Goal: Transaction & Acquisition: Download file/media

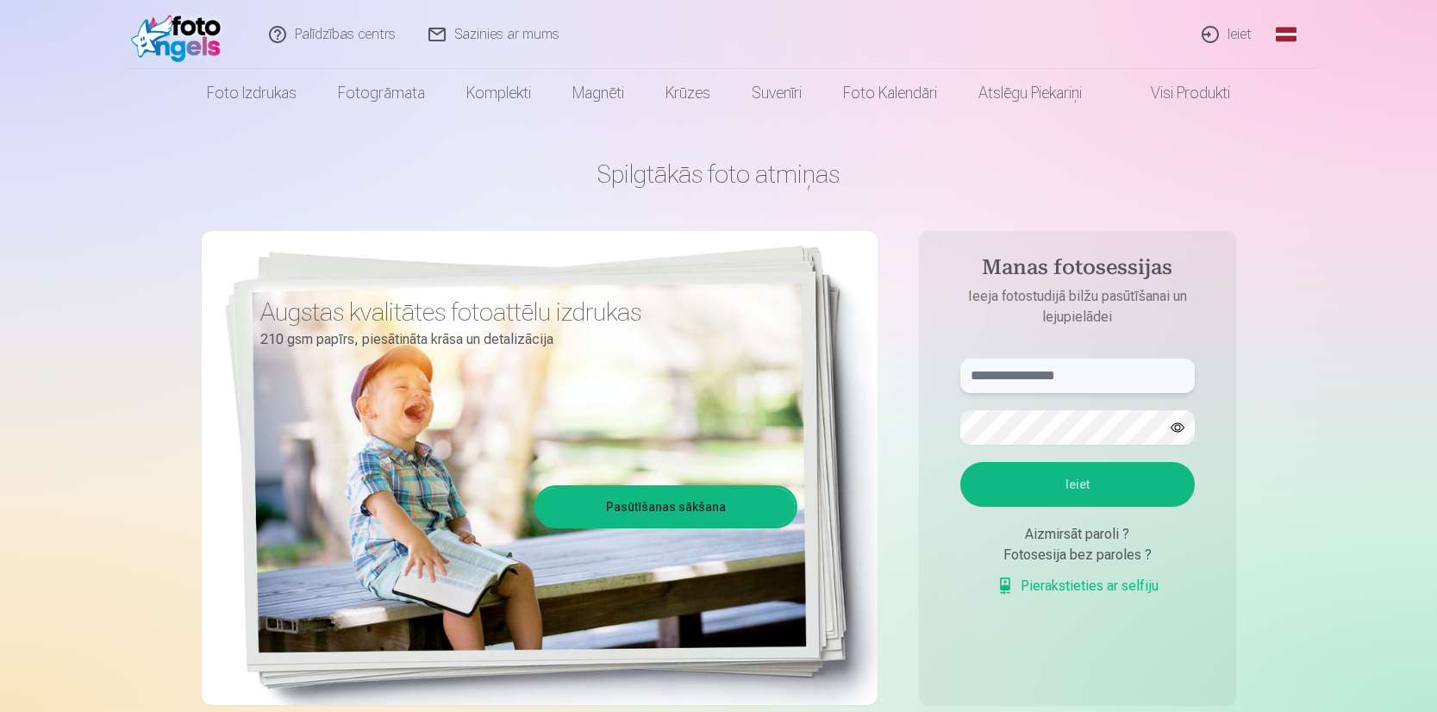
click at [1124, 376] on input "text" at bounding box center [1077, 376] width 234 height 34
type input "**********"
click at [1136, 491] on button "Ieiet" at bounding box center [1077, 484] width 234 height 45
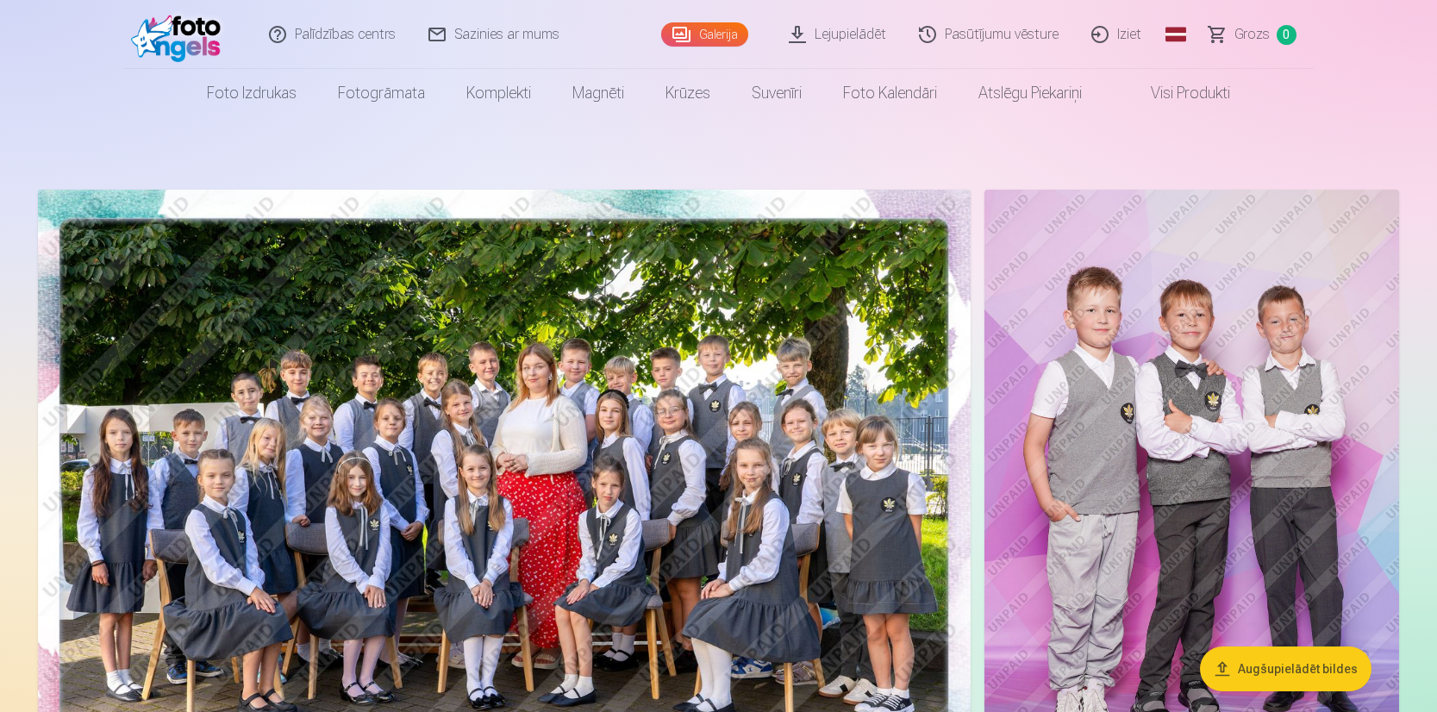
click at [1283, 672] on button "Augšupielādēt bildes" at bounding box center [1286, 669] width 172 height 45
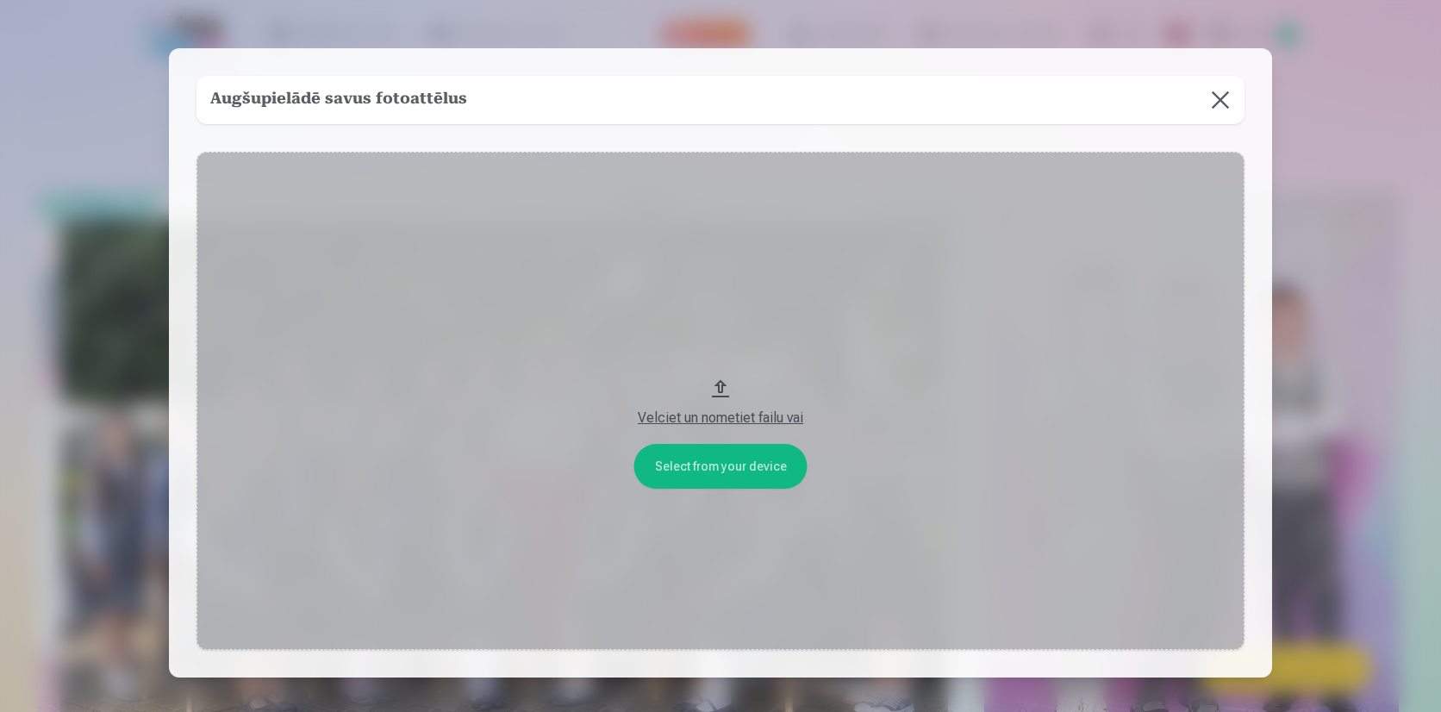
drag, startPoint x: 737, startPoint y: 415, endPoint x: 1007, endPoint y: 351, distance: 277.5
click at [1007, 351] on button "Velciet un nometiet failu vai" at bounding box center [721, 401] width 1048 height 498
drag, startPoint x: 719, startPoint y: 384, endPoint x: 1535, endPoint y: 170, distance: 843.9
click at [1436, 170] on html "Palīdzības centrs Sazinies ar mums Galerija Lejupielādēt Pasūtījumu vēsture Izi…" at bounding box center [720, 356] width 1441 height 712
drag, startPoint x: 1172, startPoint y: 51, endPoint x: 1284, endPoint y: 16, distance: 116.4
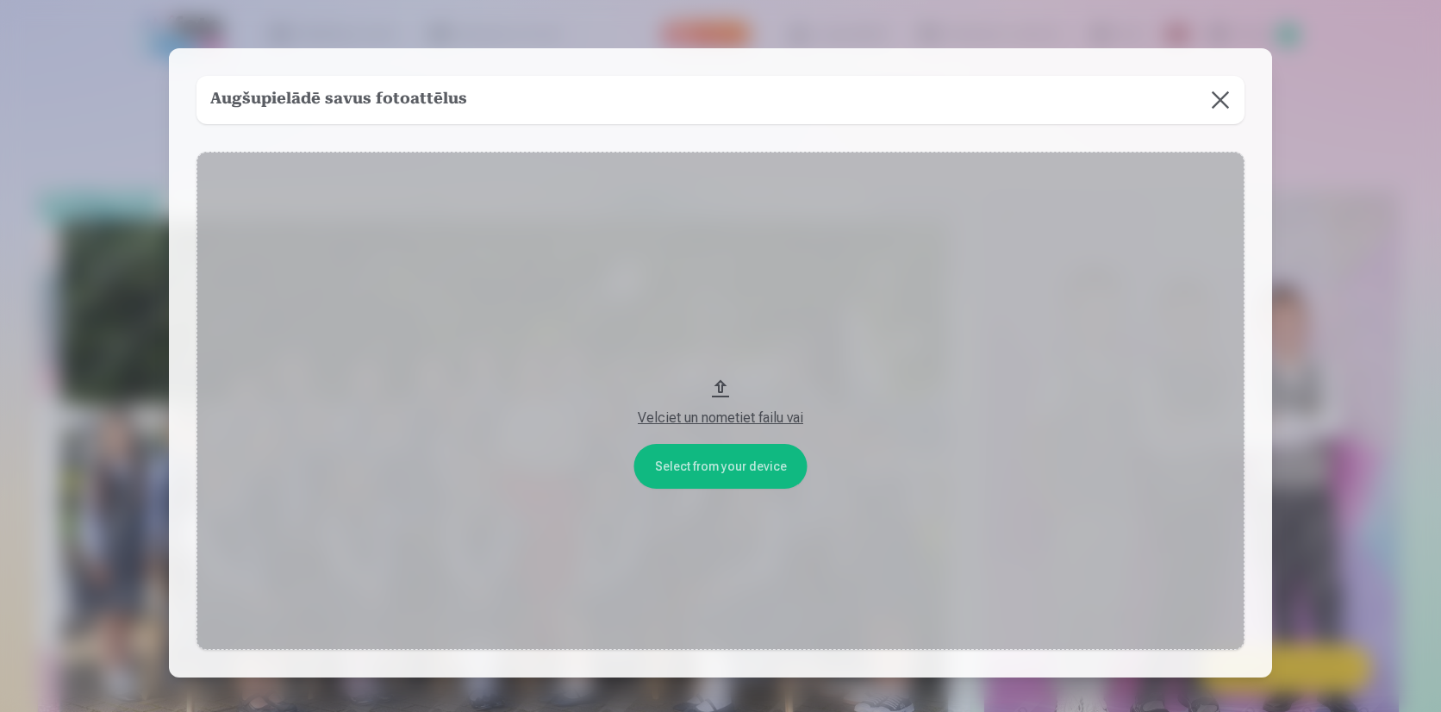
click at [1284, 16] on div "​ Augšupielādē savus fotoattēlus Select from your device Velciet un nometiet fa…" at bounding box center [720, 414] width 1441 height 829
click at [741, 419] on div "Velciet un nometiet failu vai" at bounding box center [721, 418] width 1014 height 21
click at [692, 422] on div "Velciet un nometiet failu vai" at bounding box center [721, 418] width 1014 height 21
click at [1221, 99] on button at bounding box center [1220, 100] width 48 height 48
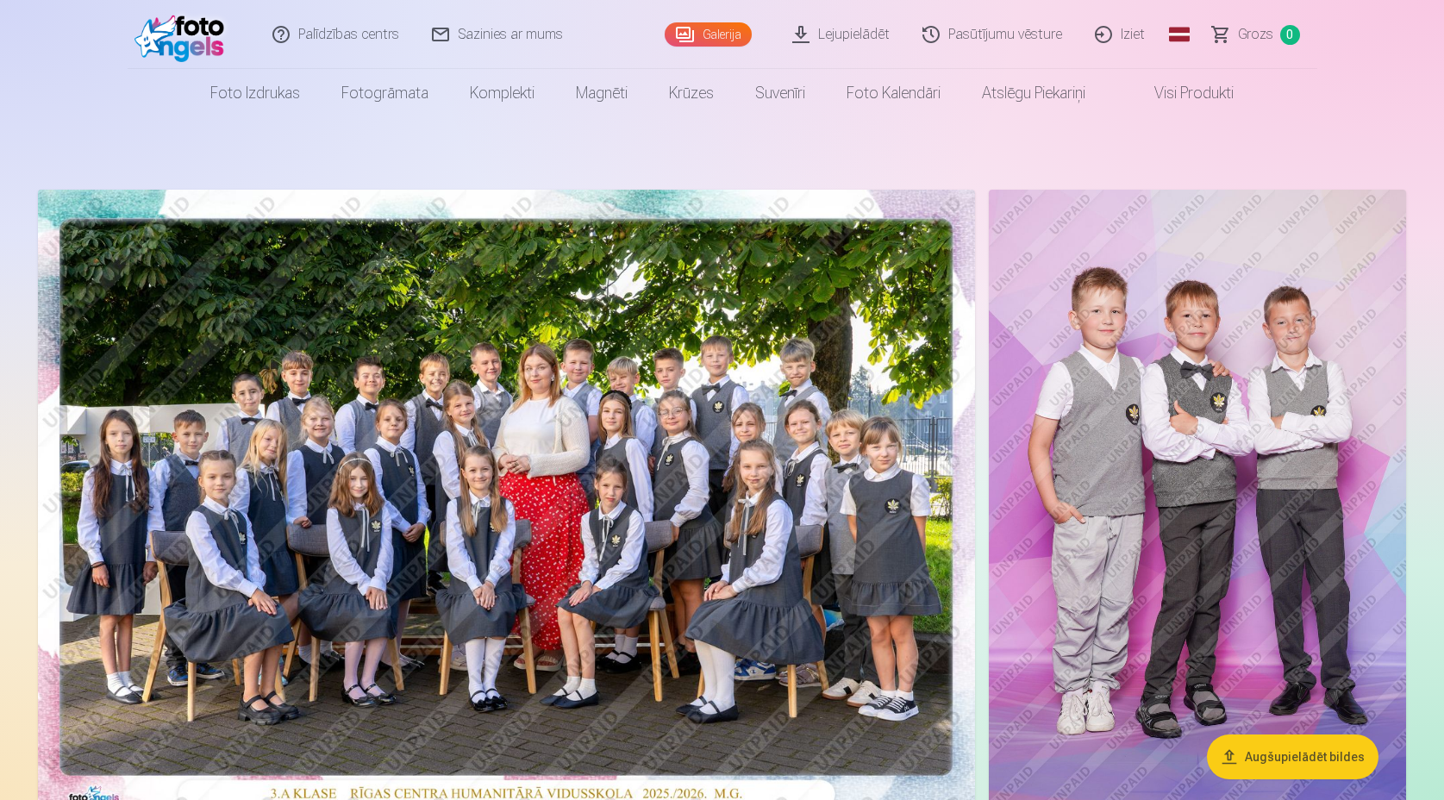
click at [864, 41] on link "Lejupielādēt" at bounding box center [842, 34] width 130 height 69
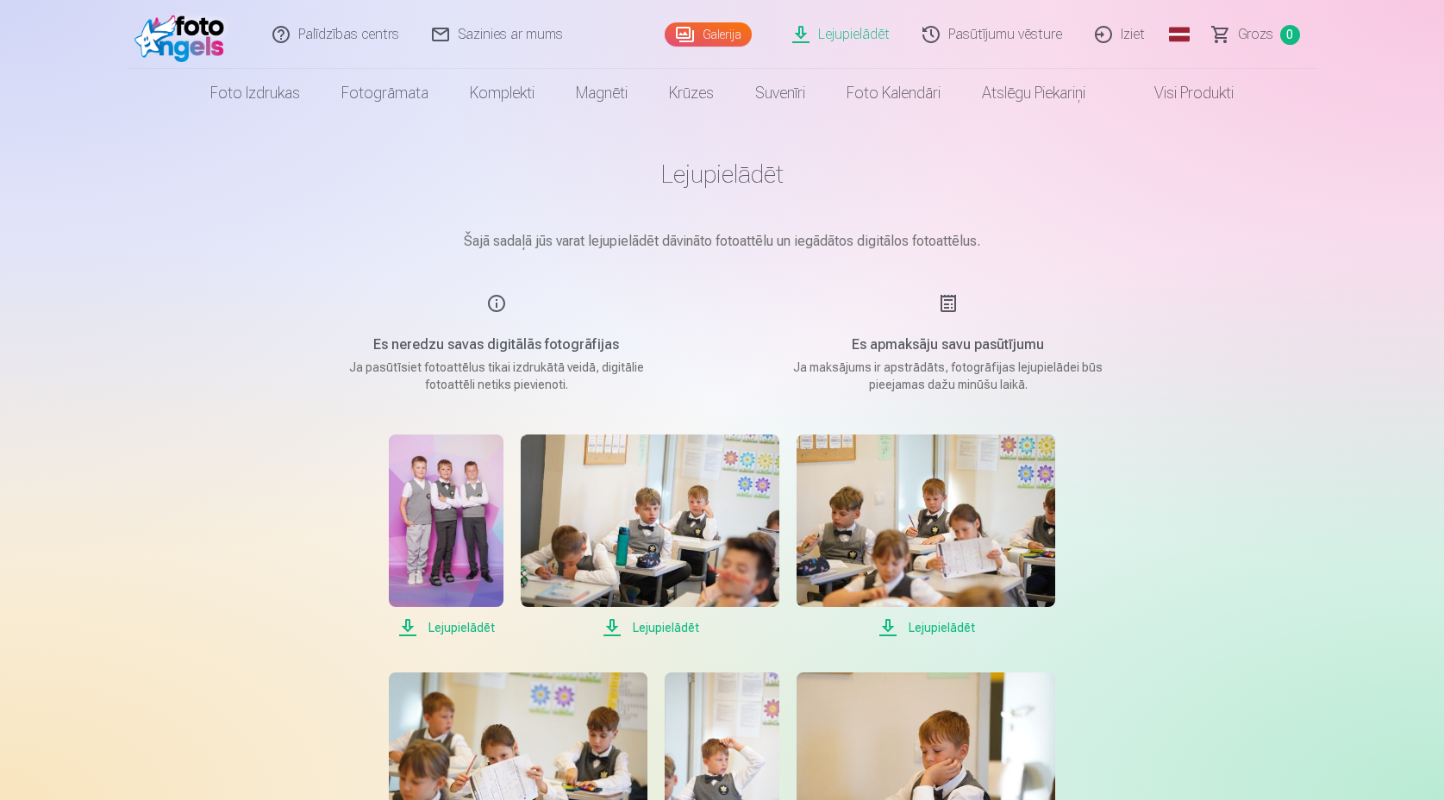
click at [462, 633] on span "Lejupielādēt" at bounding box center [446, 627] width 115 height 21
click at [666, 632] on span "Lejupielādēt" at bounding box center [650, 627] width 259 height 21
click at [945, 628] on span "Lejupielādēt" at bounding box center [926, 627] width 259 height 21
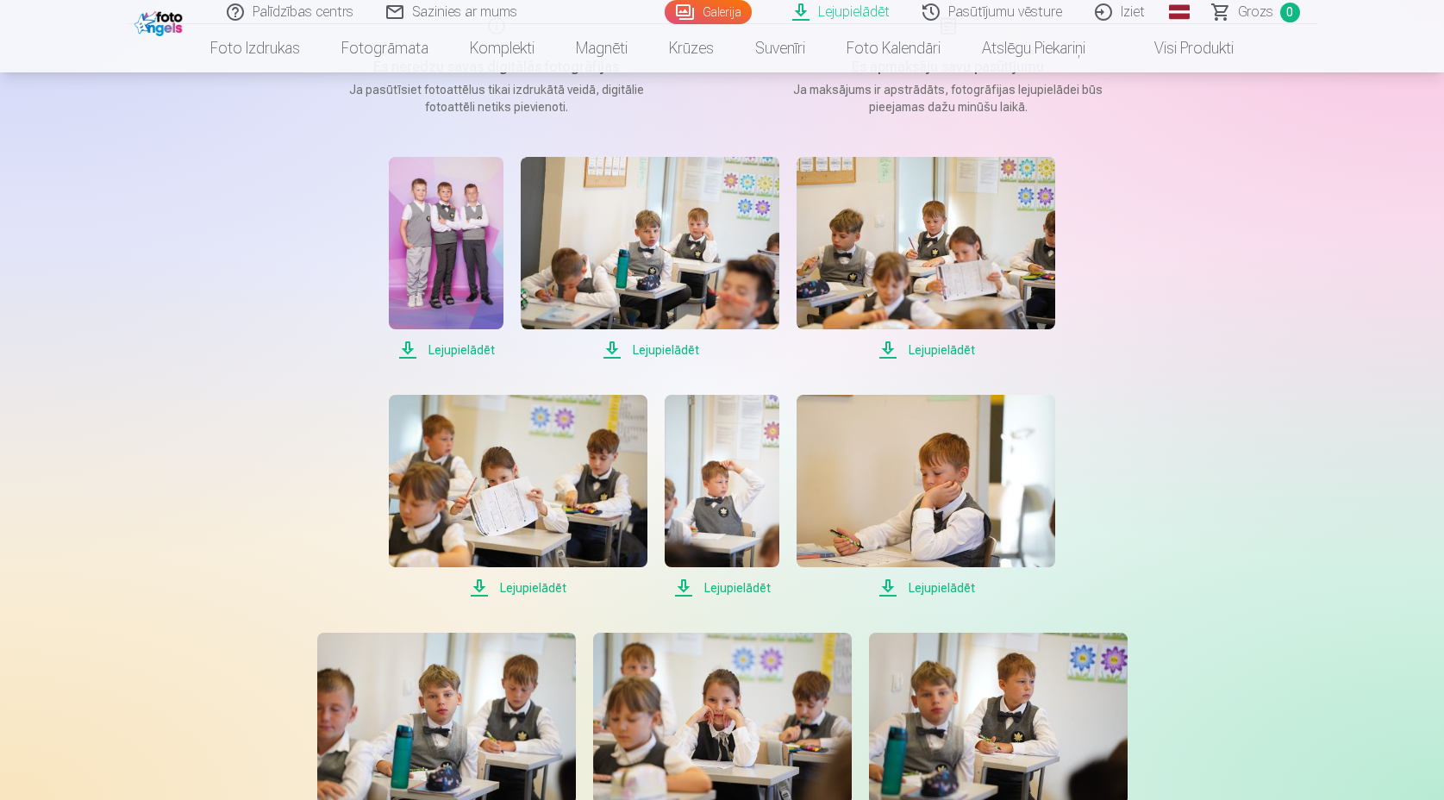
scroll to position [281, 0]
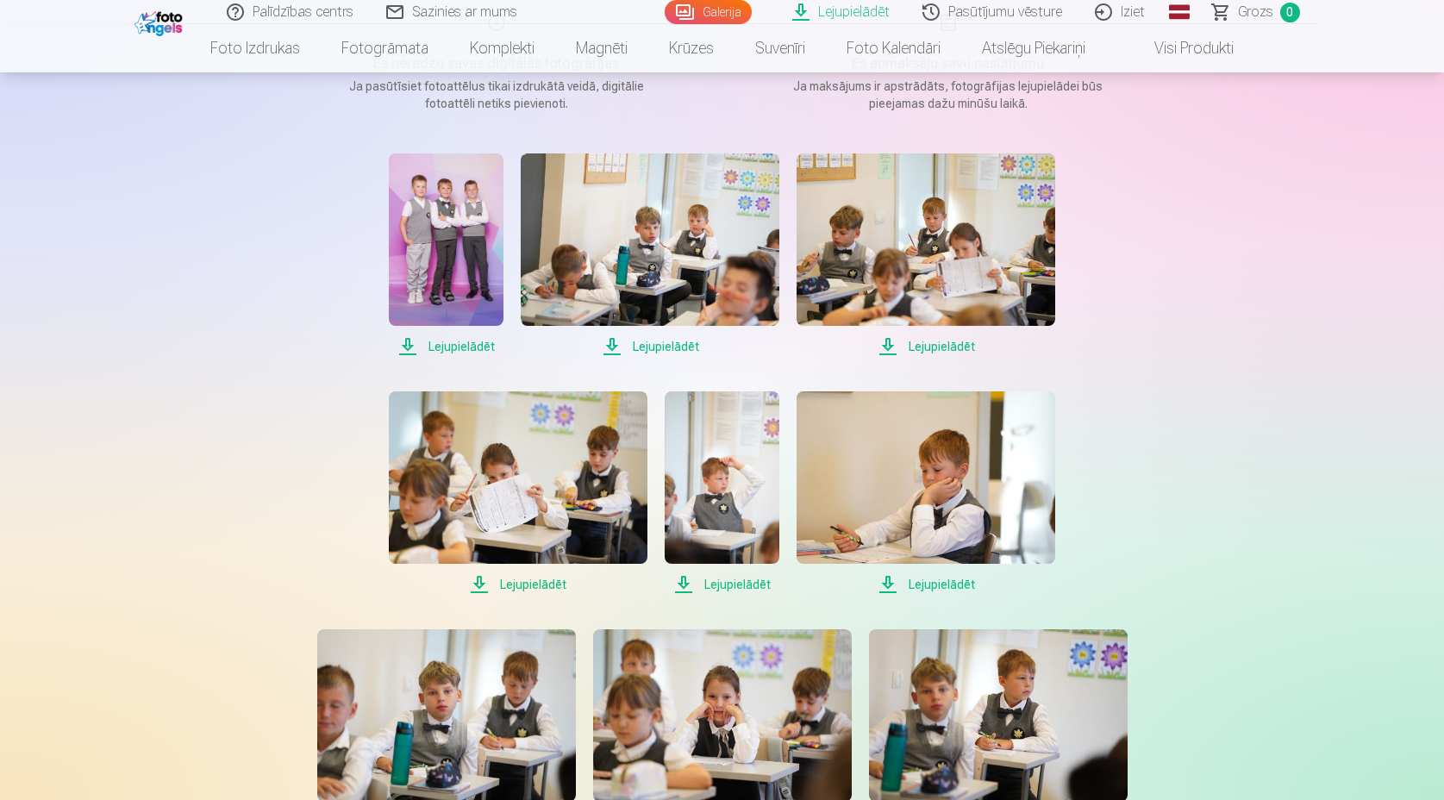
click at [534, 584] on span "Lejupielādēt" at bounding box center [518, 584] width 259 height 21
click at [737, 584] on span "Lejupielādēt" at bounding box center [722, 584] width 115 height 21
click at [932, 584] on span "Lejupielādēt" at bounding box center [926, 584] width 259 height 21
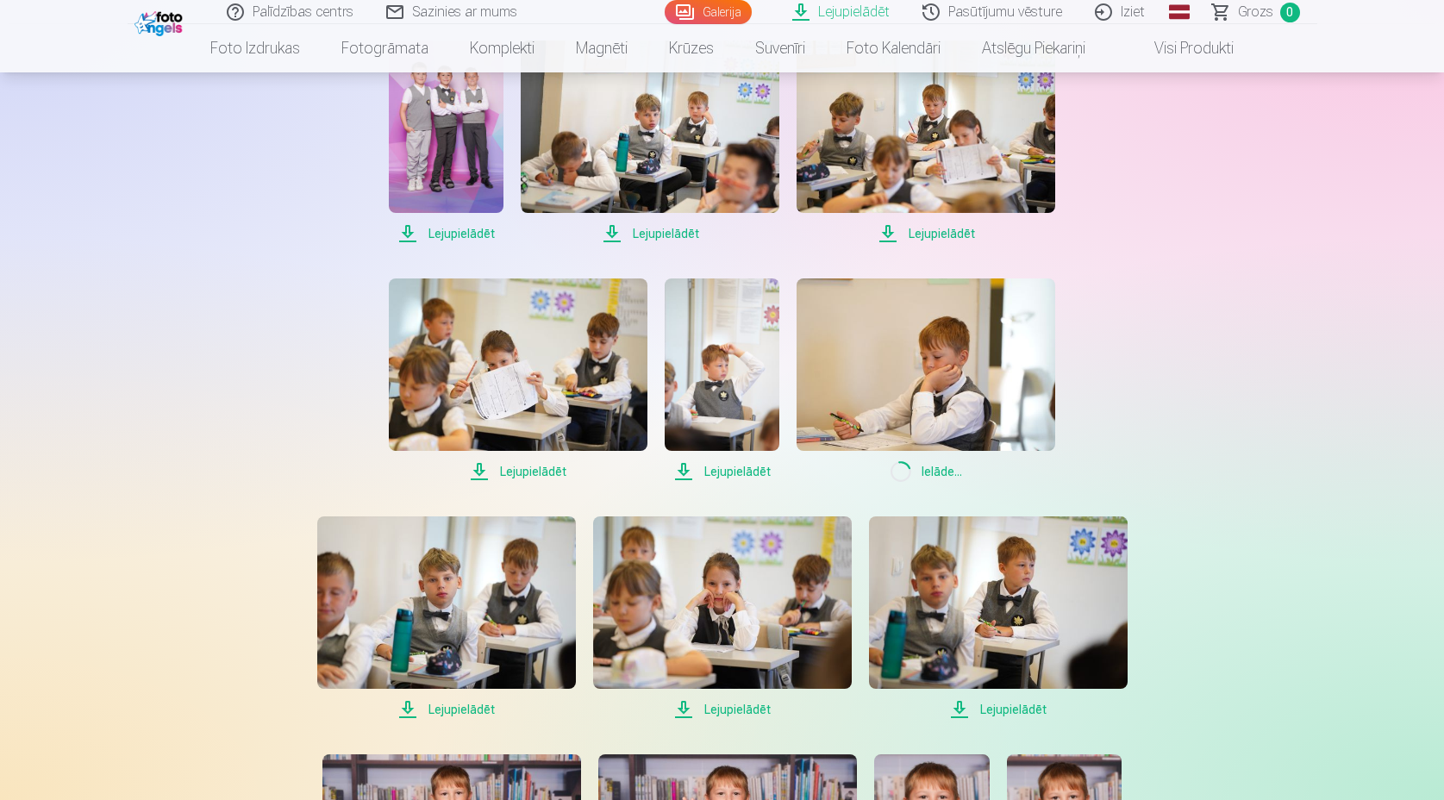
scroll to position [722, 0]
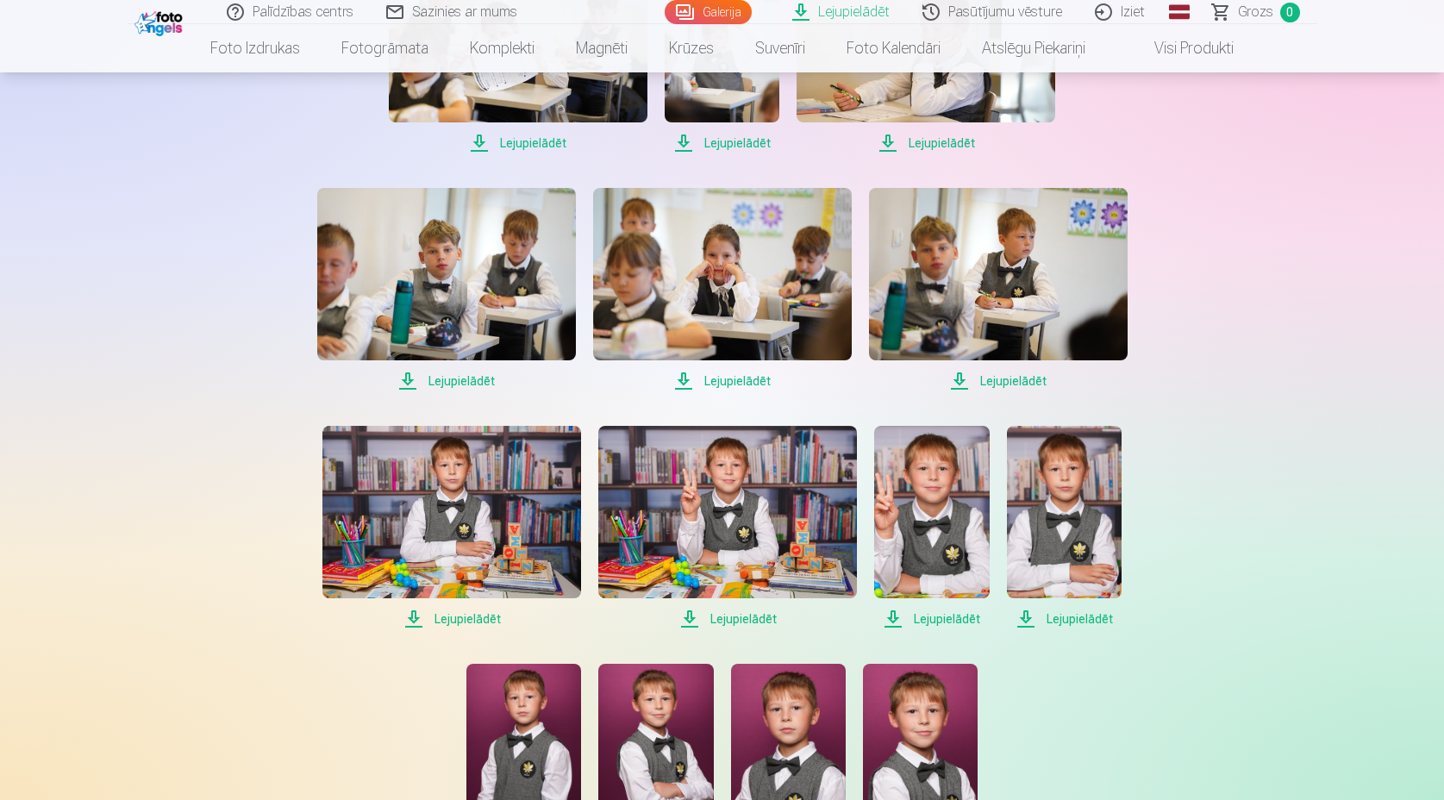
click at [471, 375] on span "Lejupielādēt" at bounding box center [446, 381] width 259 height 21
click at [747, 382] on span "Lejupielādēt" at bounding box center [722, 381] width 259 height 21
click at [1014, 381] on span "Lejupielādēt" at bounding box center [998, 381] width 259 height 21
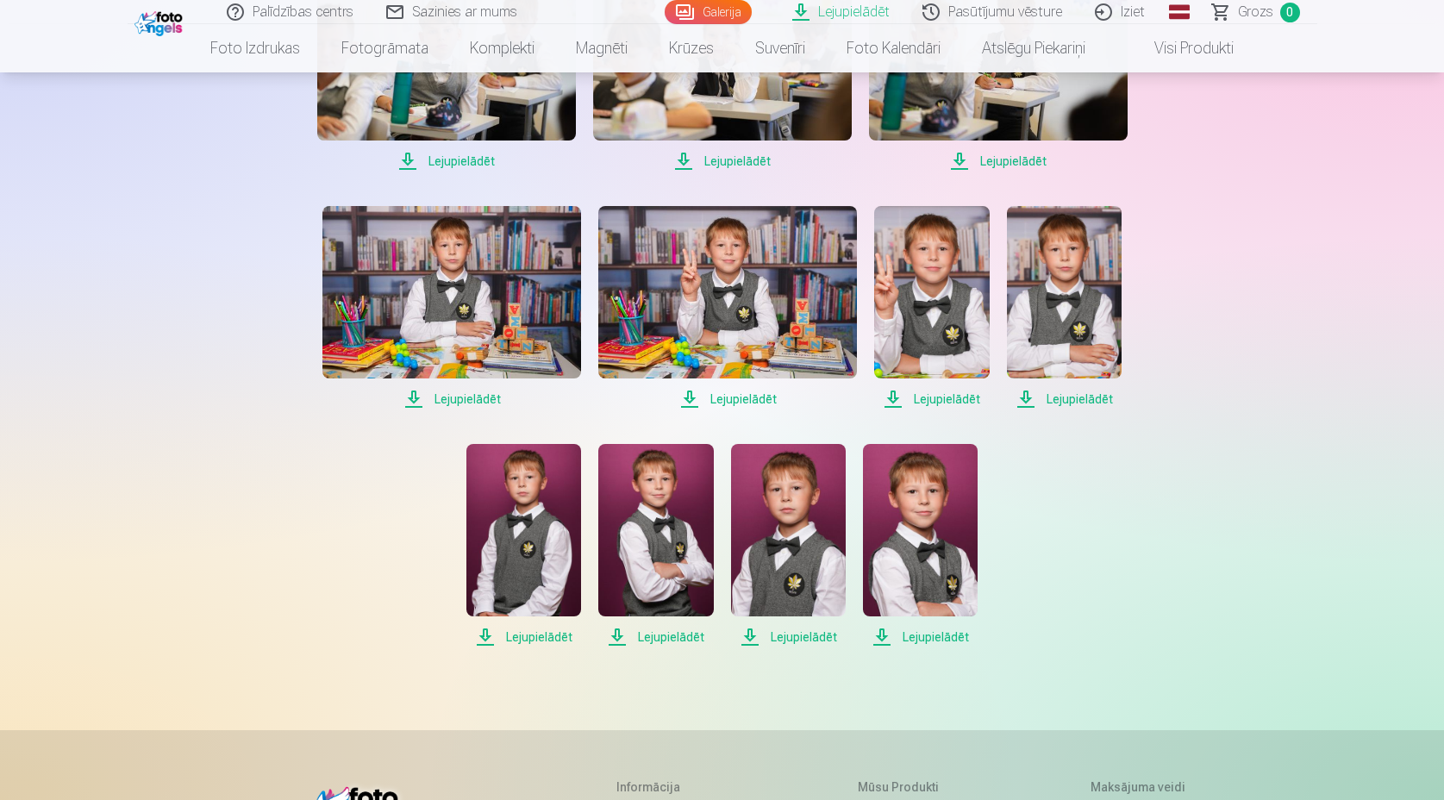
scroll to position [955, 0]
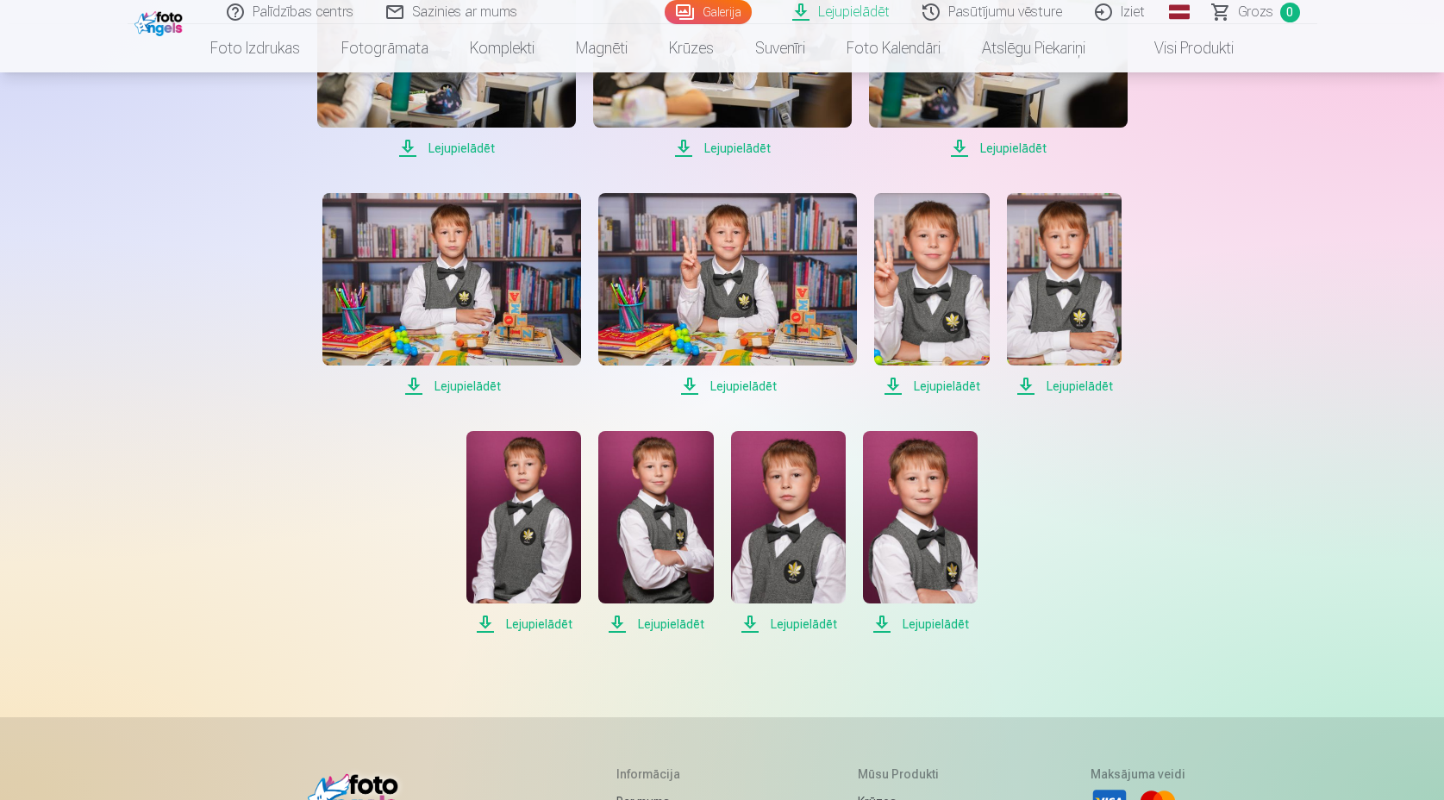
click at [470, 385] on span "Lejupielādēt" at bounding box center [451, 386] width 259 height 21
click at [746, 388] on span "Lejupielādēt" at bounding box center [727, 386] width 259 height 21
click at [948, 383] on span "Lejupielādēt" at bounding box center [931, 386] width 115 height 21
click at [1085, 384] on span "Lejupielādēt" at bounding box center [1064, 386] width 115 height 21
click at [539, 625] on span "Lejupielādēt" at bounding box center [523, 624] width 115 height 21
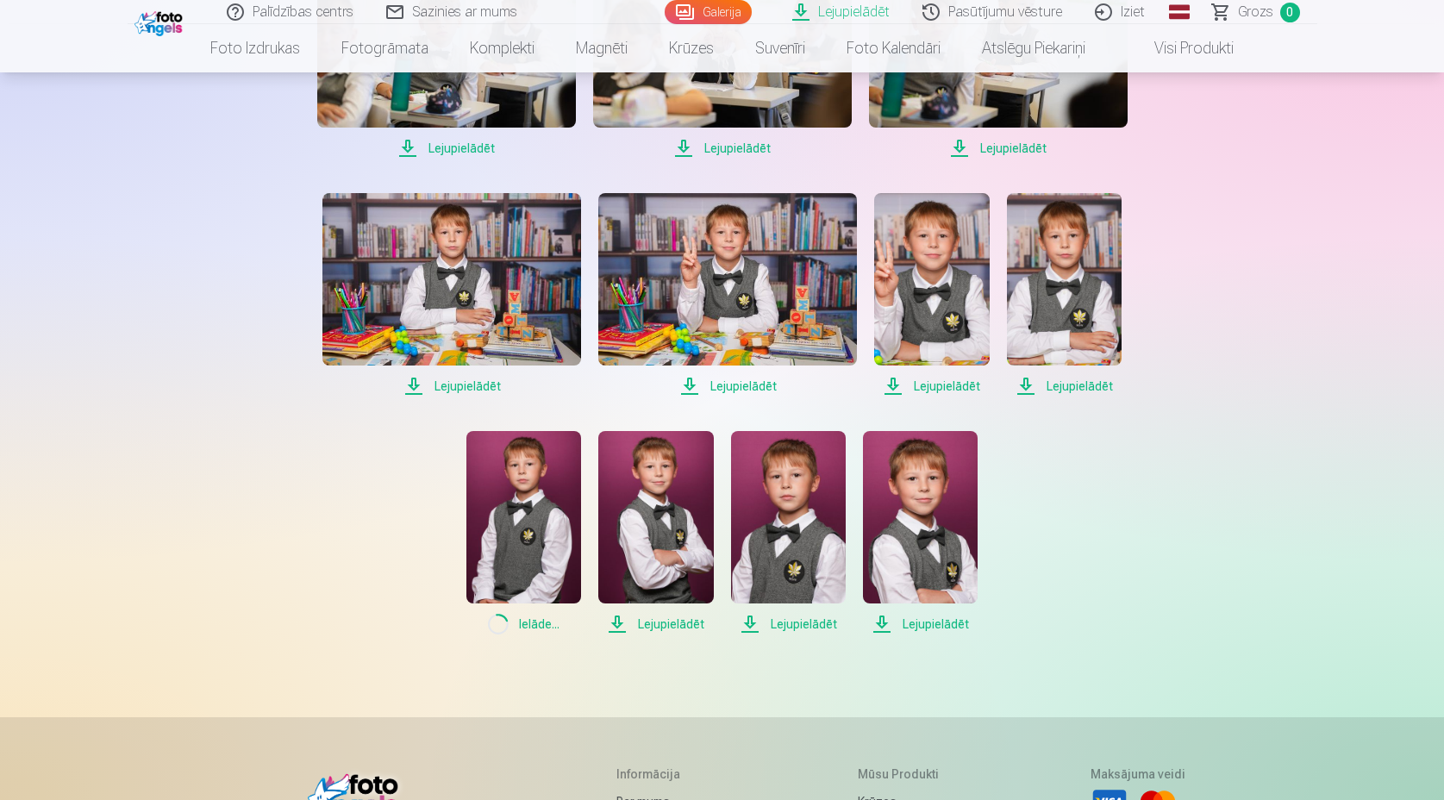
click at [672, 623] on span "Lejupielādēt" at bounding box center [655, 624] width 115 height 21
click at [807, 622] on span "Lejupielādēt" at bounding box center [788, 624] width 115 height 21
click at [953, 626] on span "Lejupielādēt" at bounding box center [920, 624] width 115 height 21
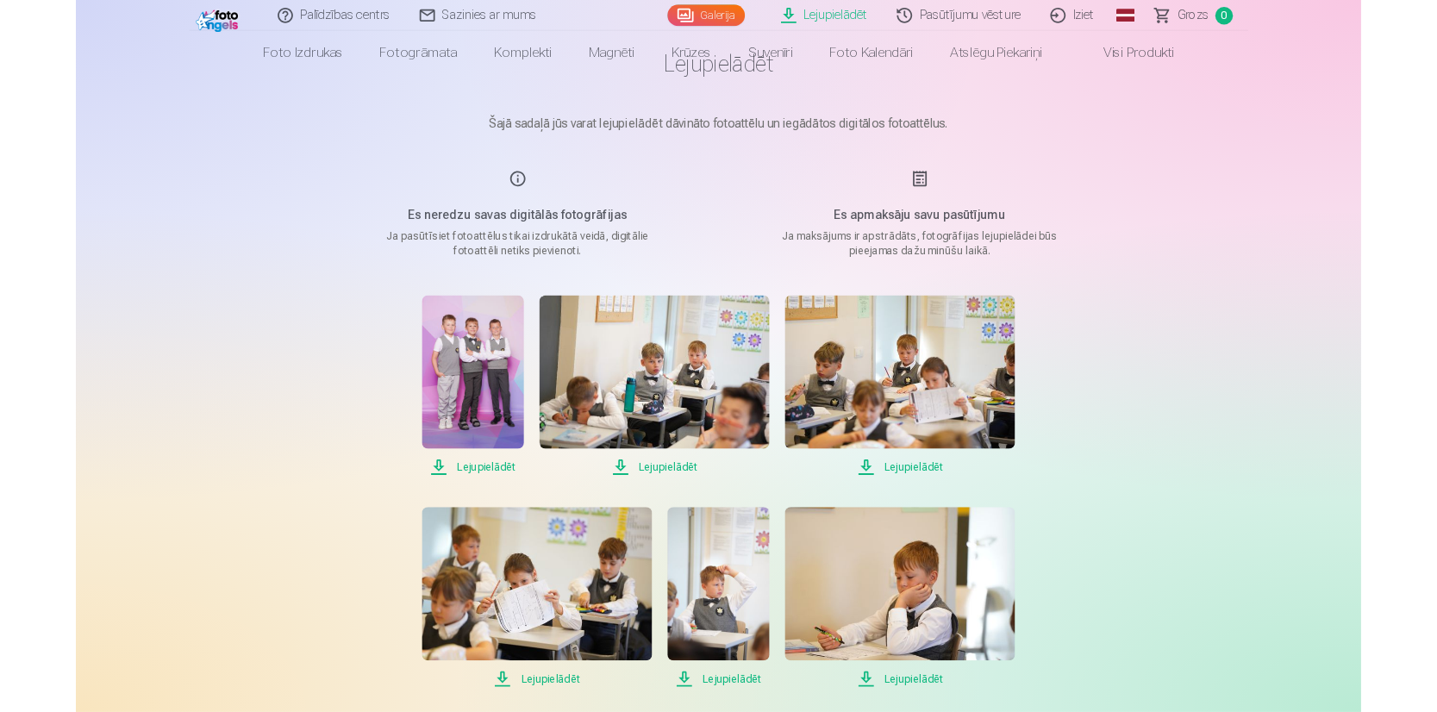
scroll to position [0, 0]
